Goal: Information Seeking & Learning: Learn about a topic

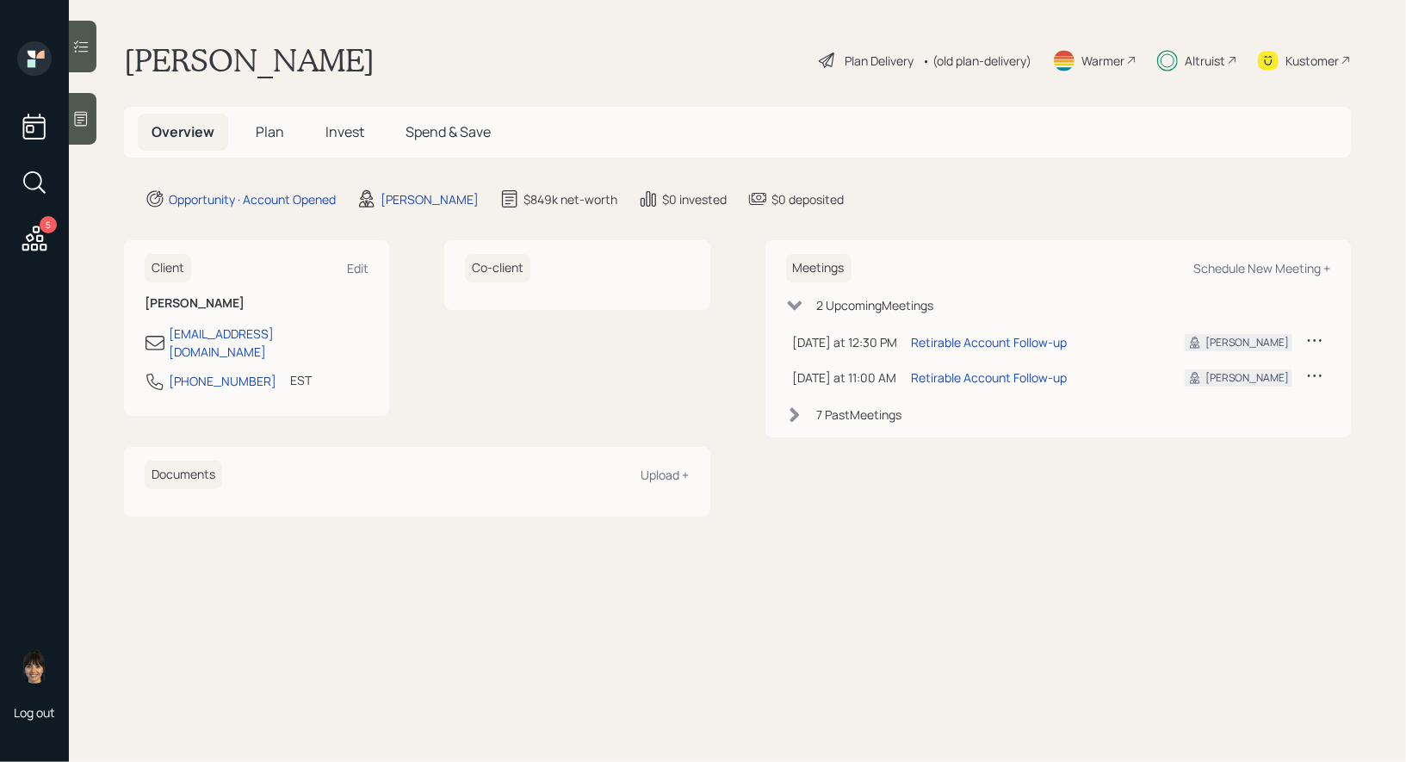
click at [269, 142] on h5 "Plan" at bounding box center [270, 132] width 56 height 37
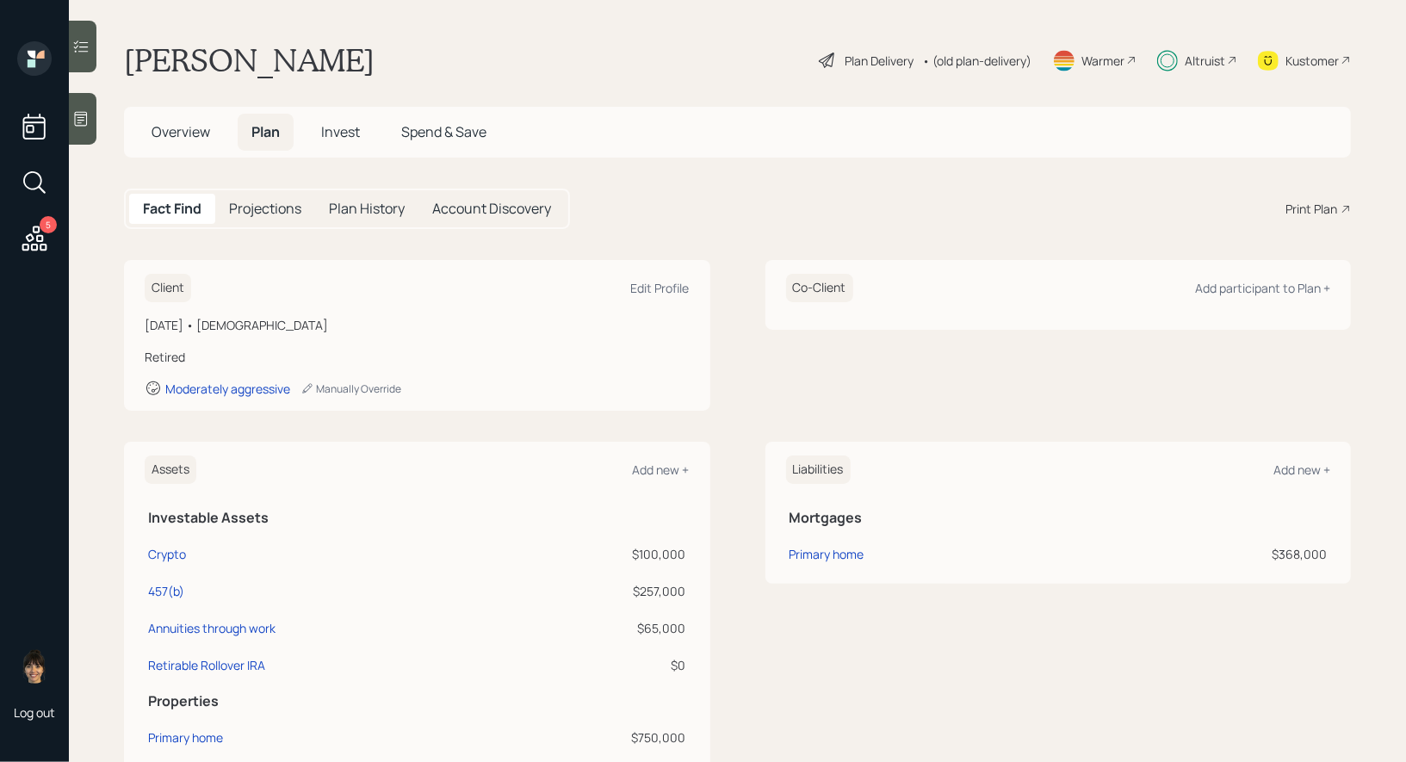
click at [951, 56] on div "• (old plan-delivery)" at bounding box center [976, 61] width 109 height 18
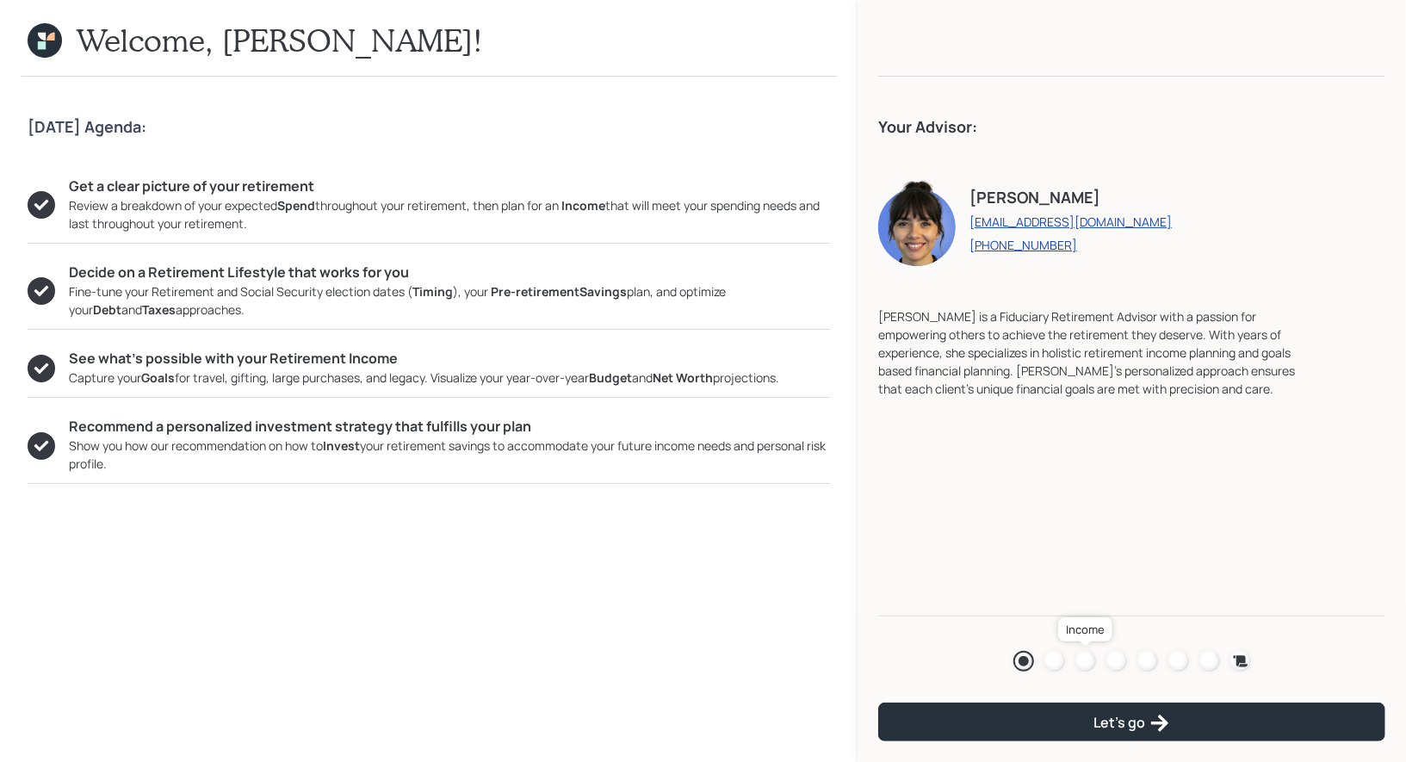
click at [1081, 653] on div at bounding box center [1085, 661] width 21 height 21
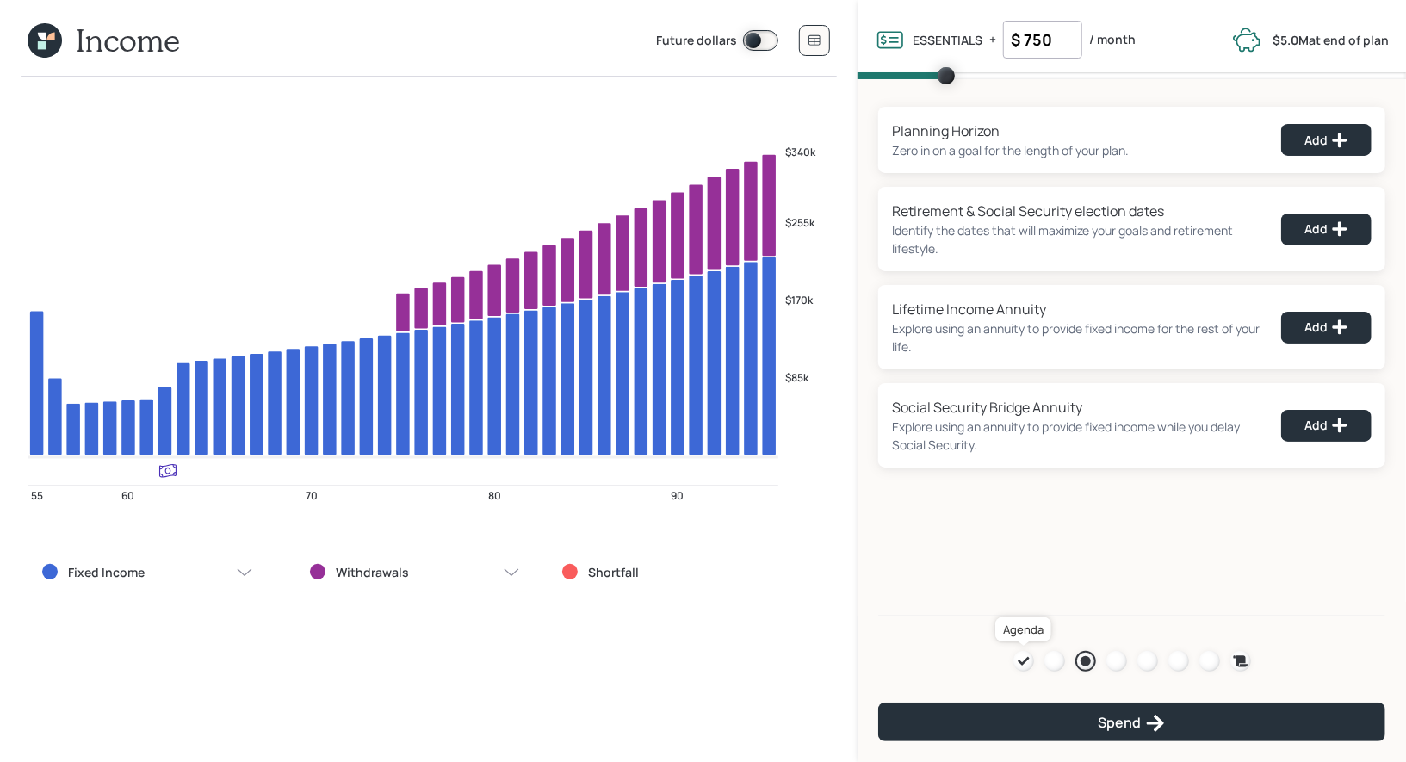
click at [1020, 661] on icon at bounding box center [1023, 661] width 11 height 9
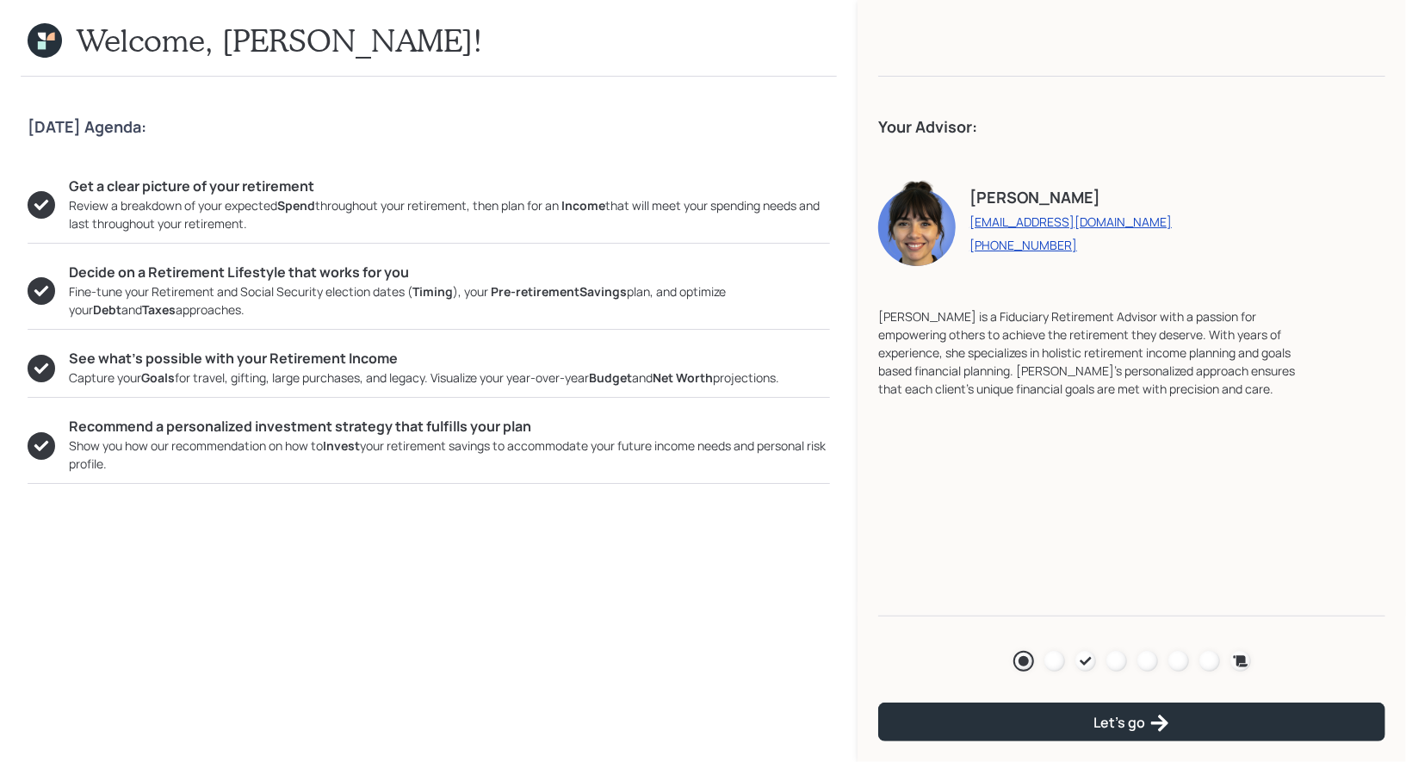
click at [40, 39] on icon at bounding box center [45, 40] width 34 height 34
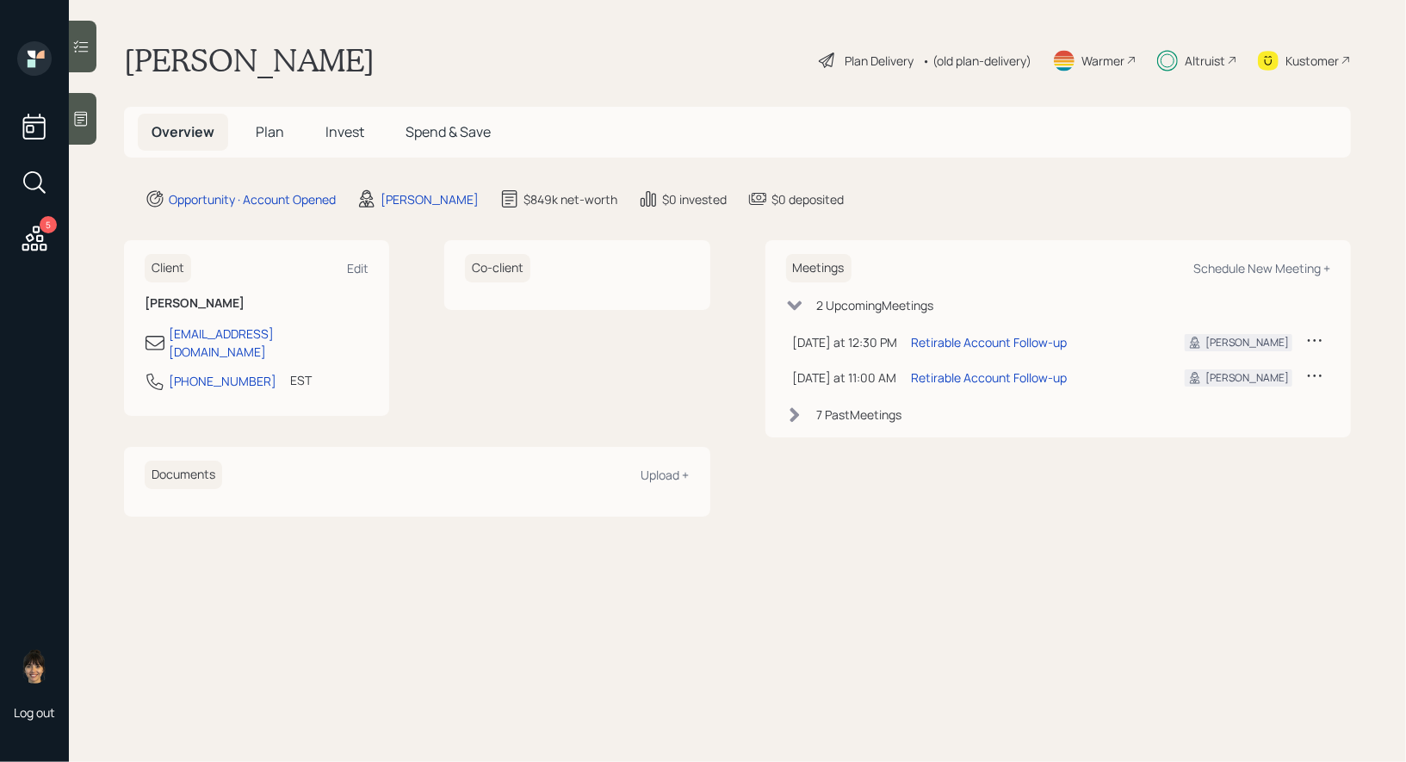
click at [845, 59] on div "Plan Delivery" at bounding box center [879, 61] width 69 height 18
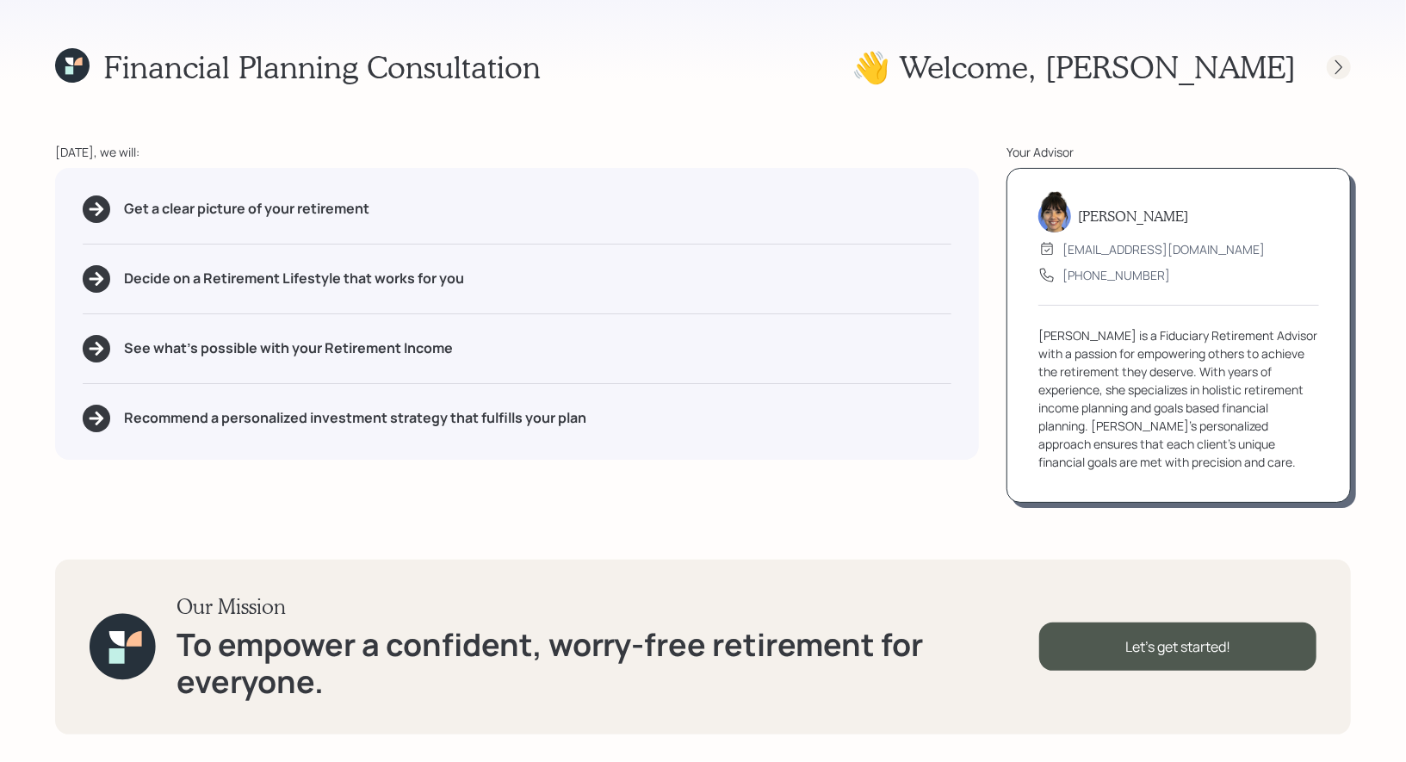
click at [1334, 63] on icon at bounding box center [1338, 67] width 17 height 17
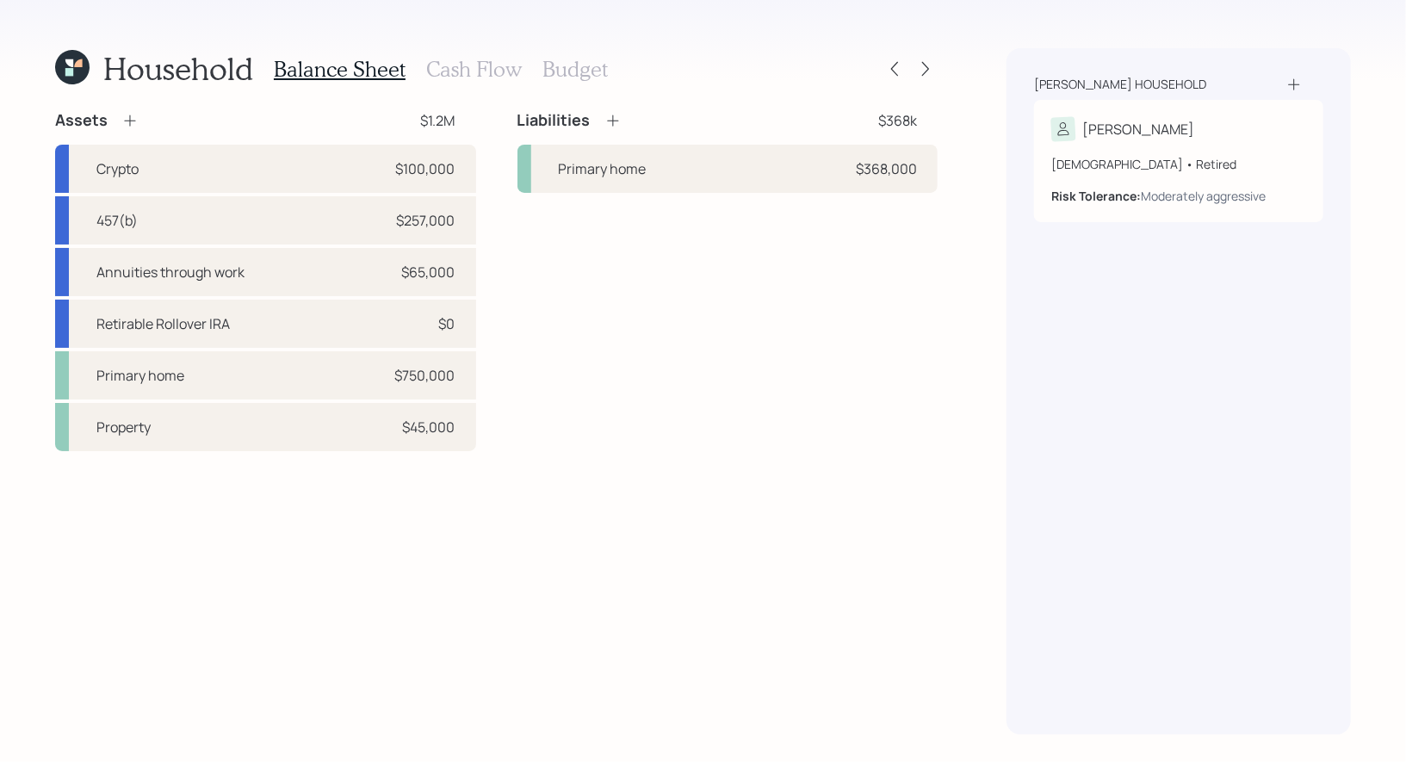
click at [568, 70] on h3 "Budget" at bounding box center [574, 69] width 65 height 25
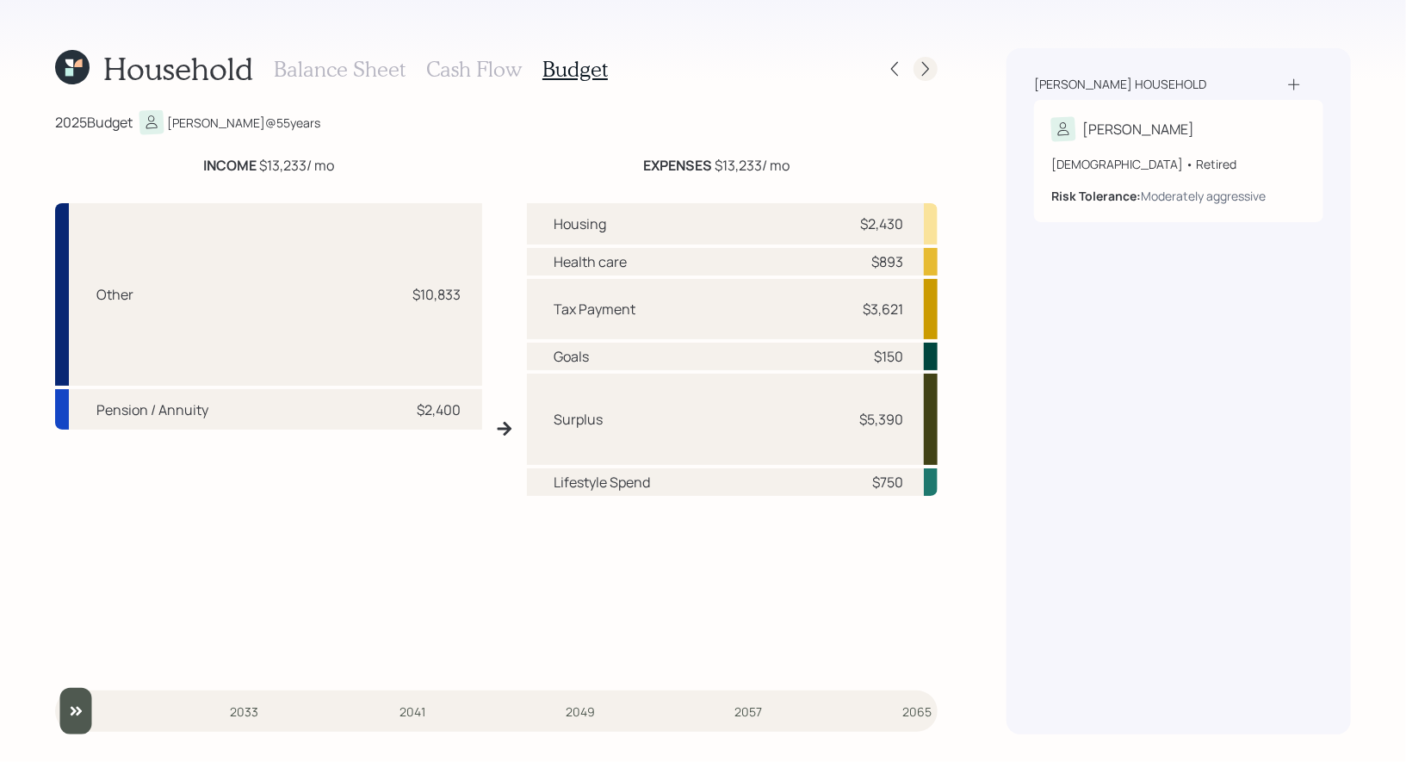
click at [928, 69] on icon at bounding box center [925, 69] width 7 height 15
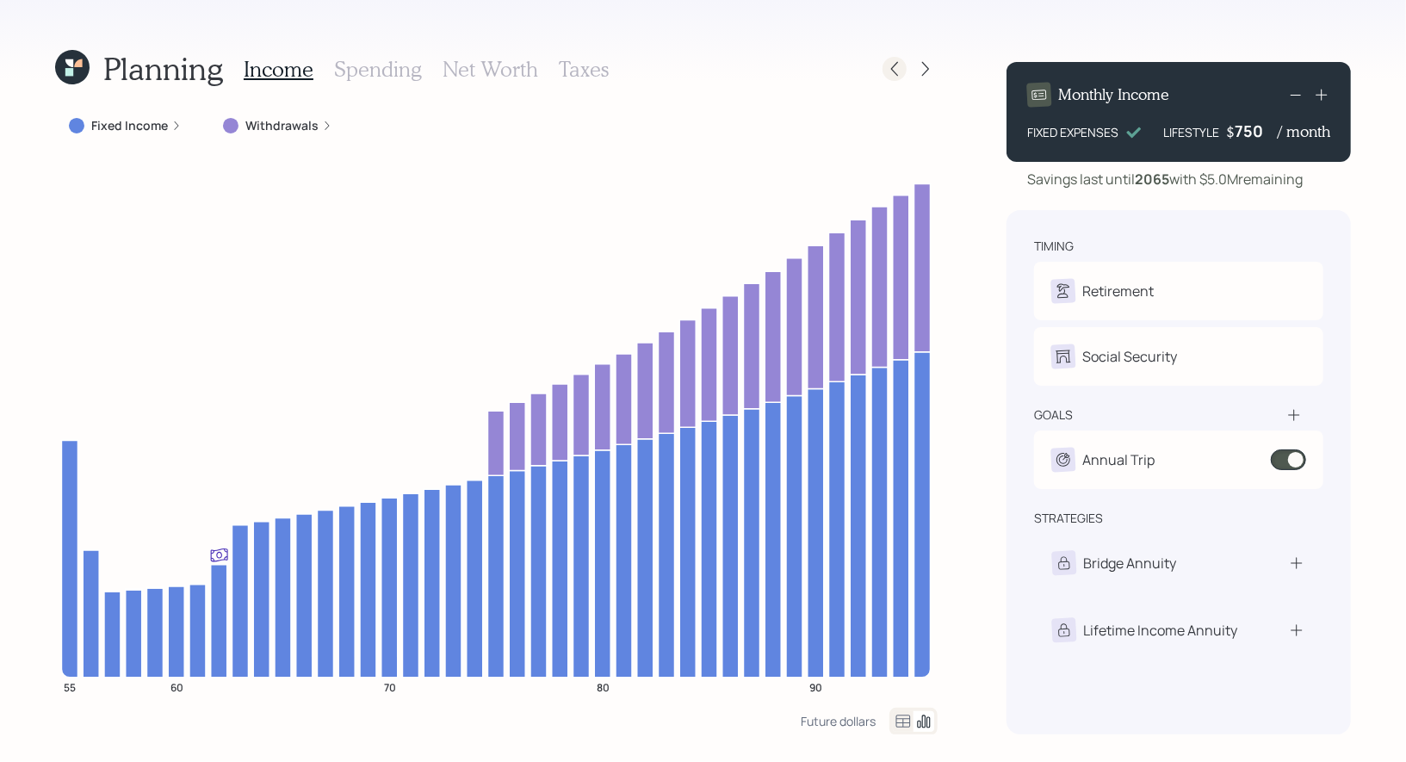
click at [892, 72] on icon at bounding box center [894, 68] width 17 height 17
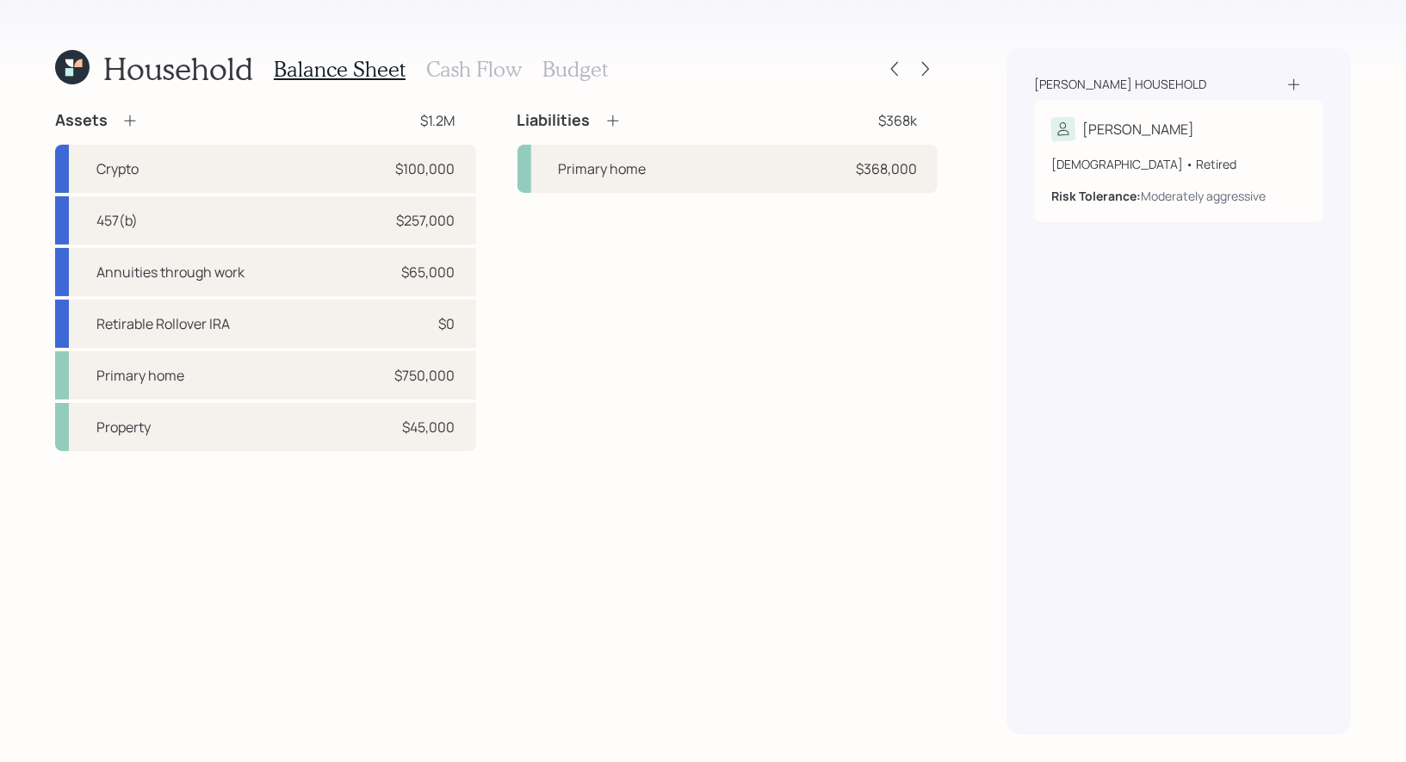
click at [475, 73] on h3 "Cash Flow" at bounding box center [474, 69] width 96 height 25
